Goal: Find specific fact: Find specific page/section

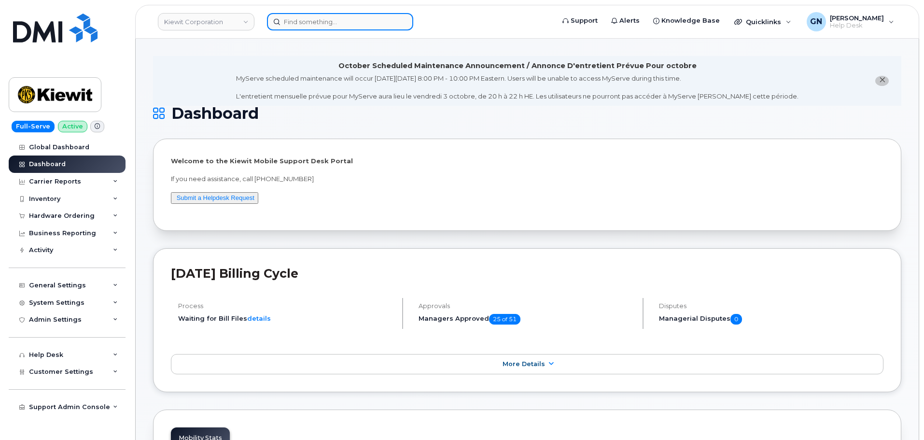
click at [335, 25] on input at bounding box center [340, 21] width 146 height 17
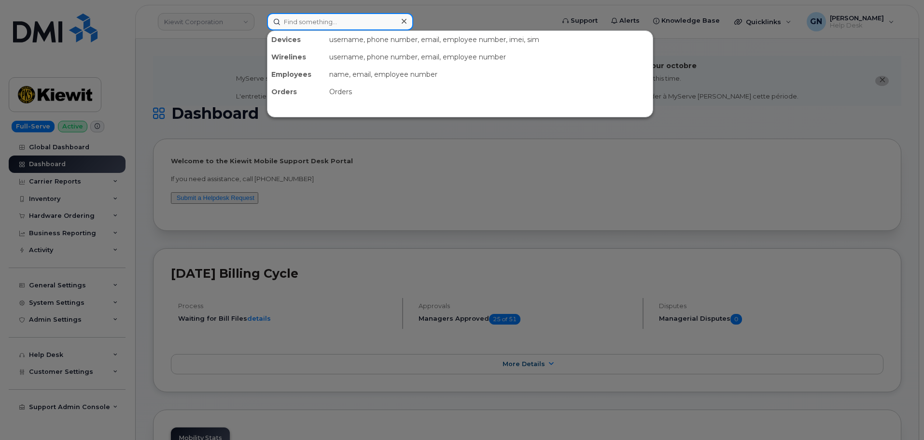
paste input "5129210350"
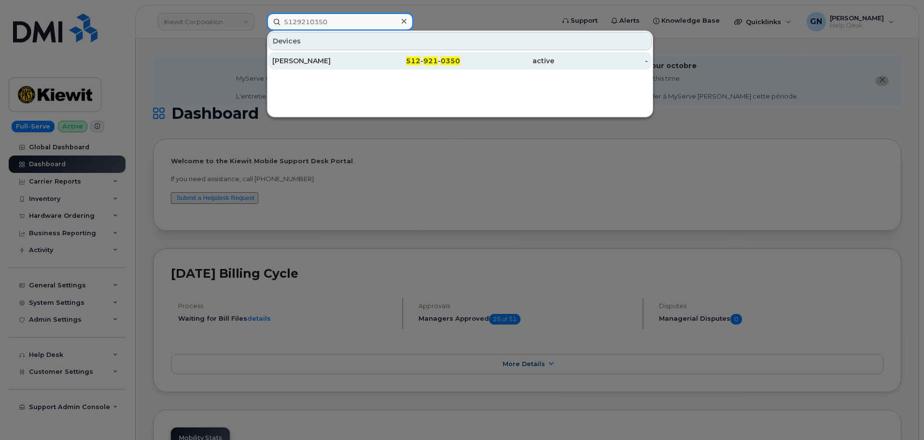
type input "5129210350"
click at [363, 61] on div "TONY HOLM" at bounding box center [319, 61] width 94 height 10
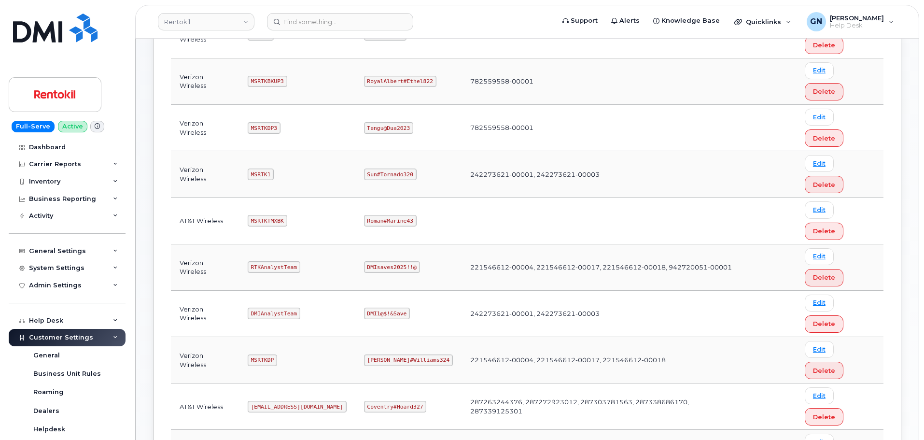
scroll to position [241, 0]
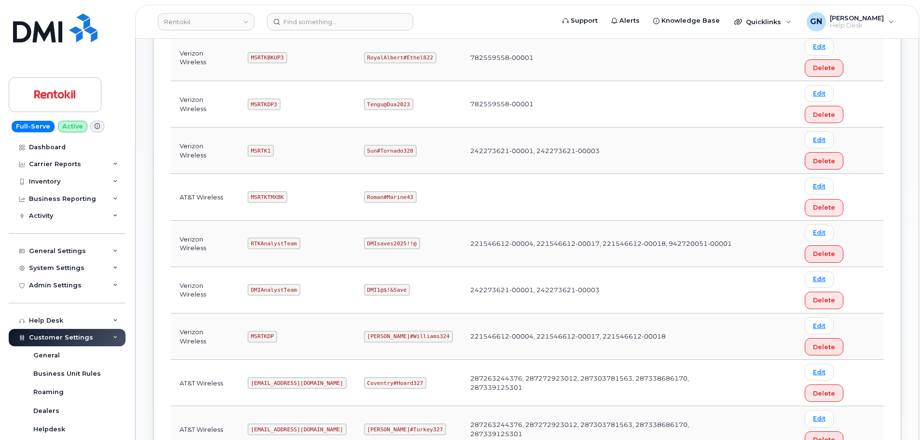
click at [275, 377] on code "[EMAIL_ADDRESS][DOMAIN_NAME]" at bounding box center [297, 383] width 99 height 12
copy code "[EMAIL_ADDRESS][DOMAIN_NAME]"
click at [394, 377] on code "Coventry#Hoard327" at bounding box center [395, 383] width 63 height 12
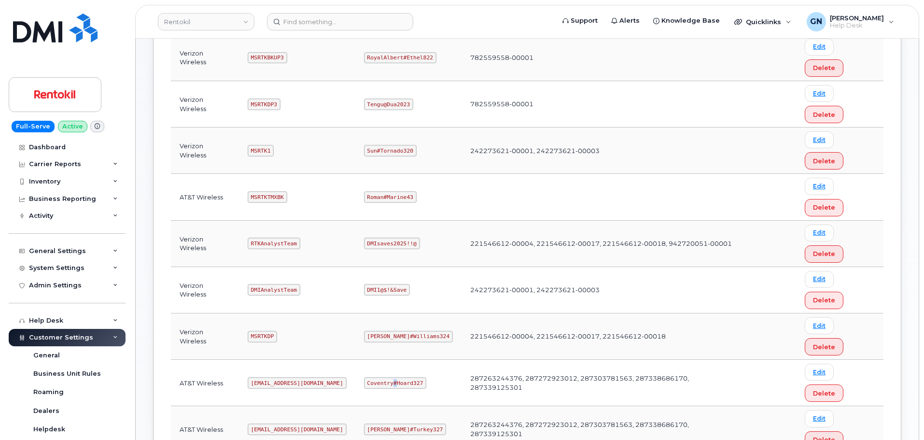
click at [394, 377] on code "Coventry#Hoard327" at bounding box center [395, 383] width 63 height 12
copy code "Coventry#Hoard327"
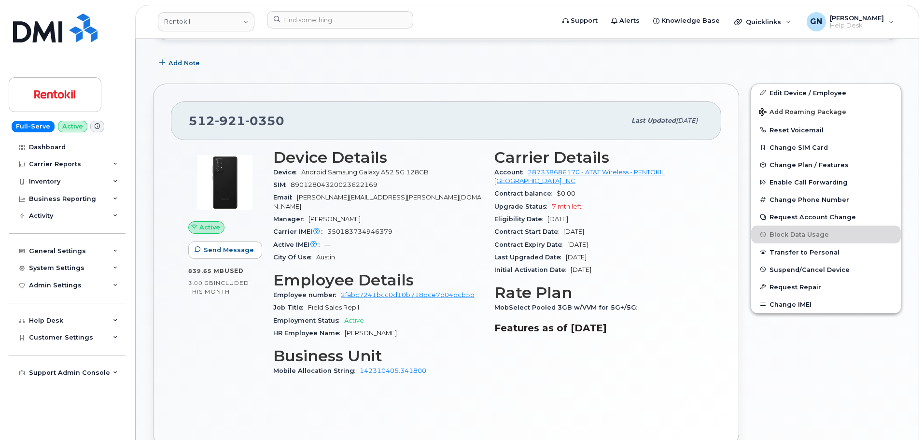
scroll to position [195, 0]
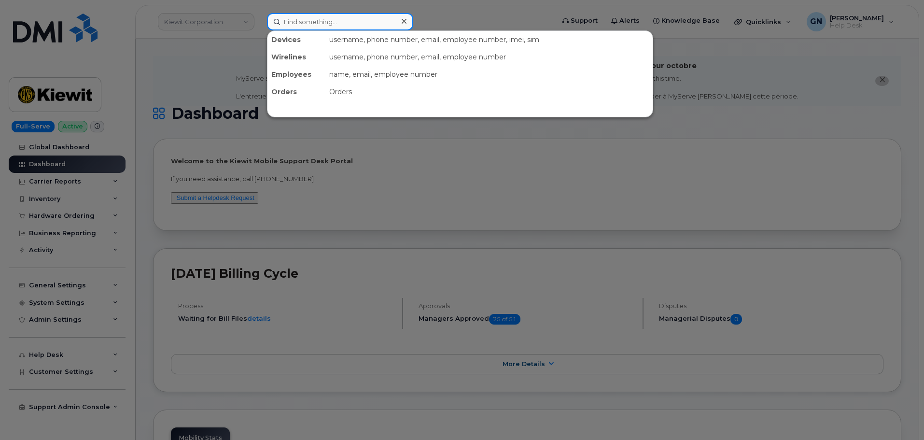
click at [355, 27] on input at bounding box center [340, 21] width 146 height 17
paste input "4847041432"
type input "4847041432"
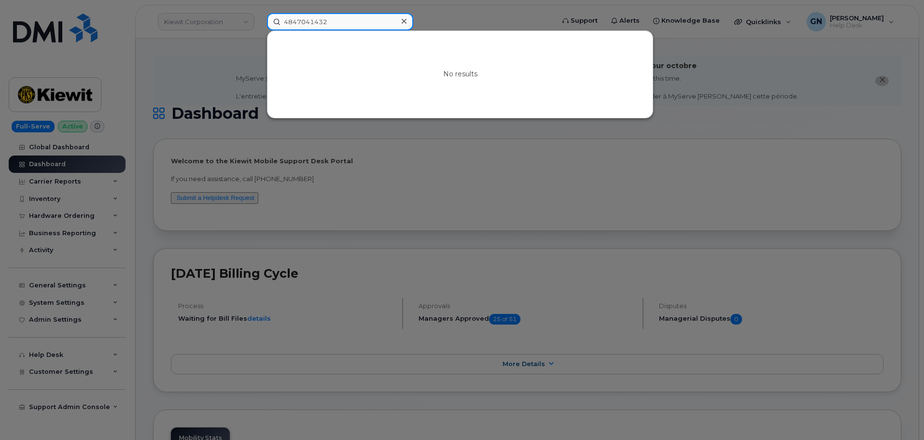
drag, startPoint x: 336, startPoint y: 23, endPoint x: 270, endPoint y: 14, distance: 67.2
click at [270, 14] on input "4847041432" at bounding box center [340, 21] width 146 height 17
click at [229, 61] on div at bounding box center [462, 220] width 924 height 440
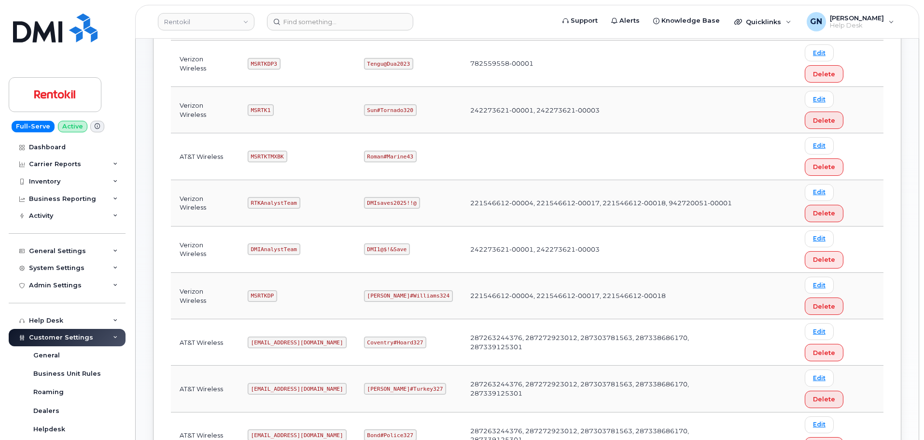
scroll to position [290, 0]
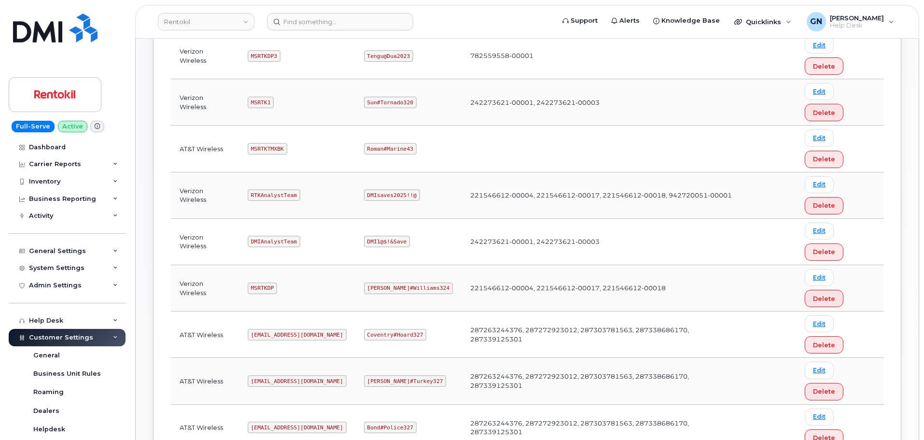
copy code "mSRTK2"
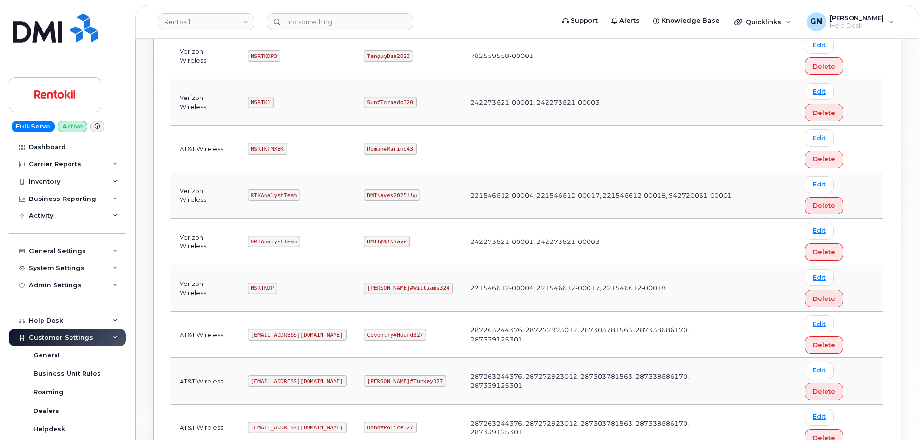
copy code "Maud#Earthquake203"
